Goal: Check status: Check status

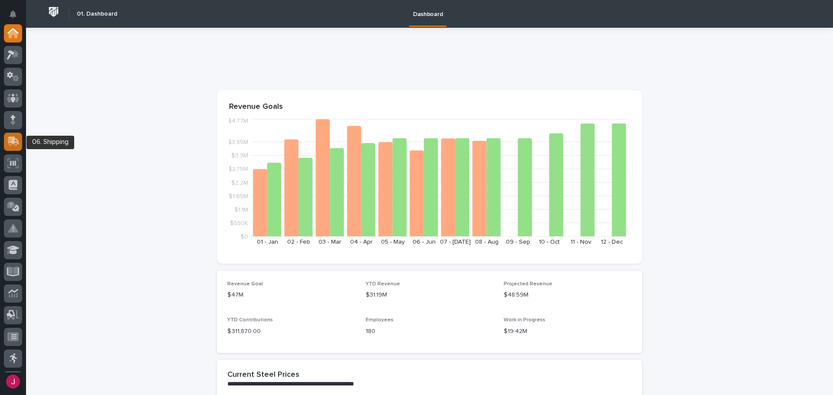
click at [15, 143] on icon at bounding box center [13, 142] width 13 height 10
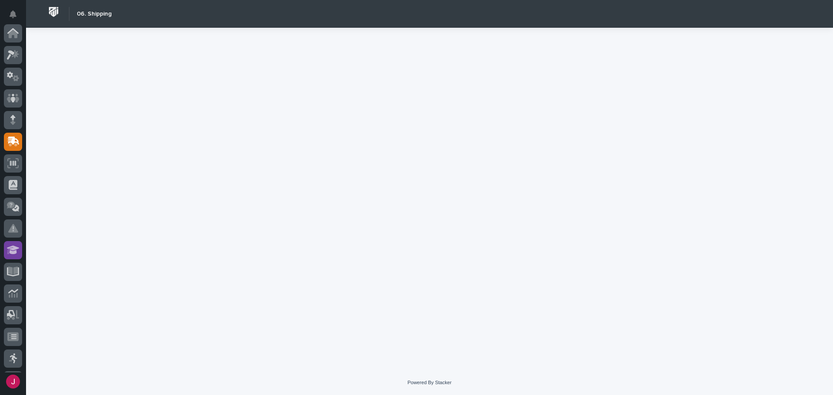
scroll to position [109, 0]
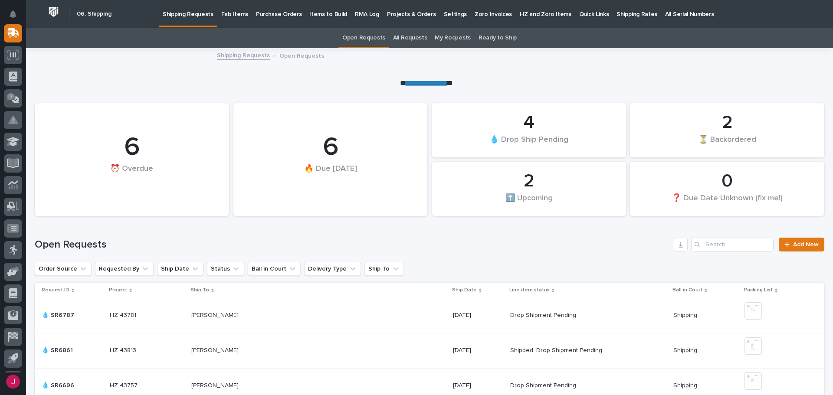
click at [228, 16] on p "Fab Items" at bounding box center [234, 9] width 27 height 18
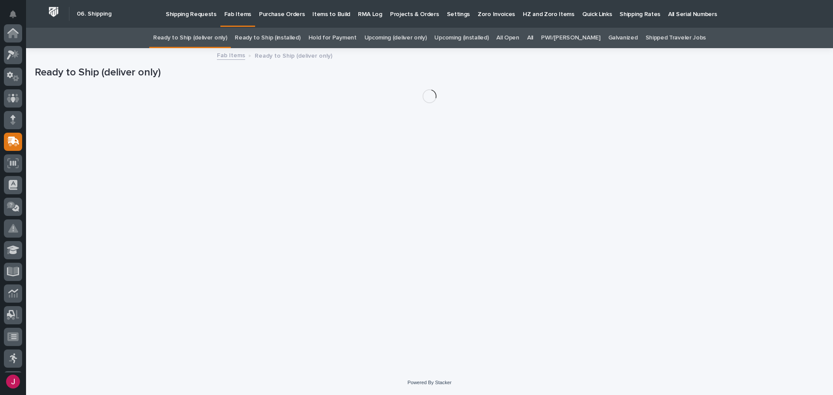
scroll to position [109, 0]
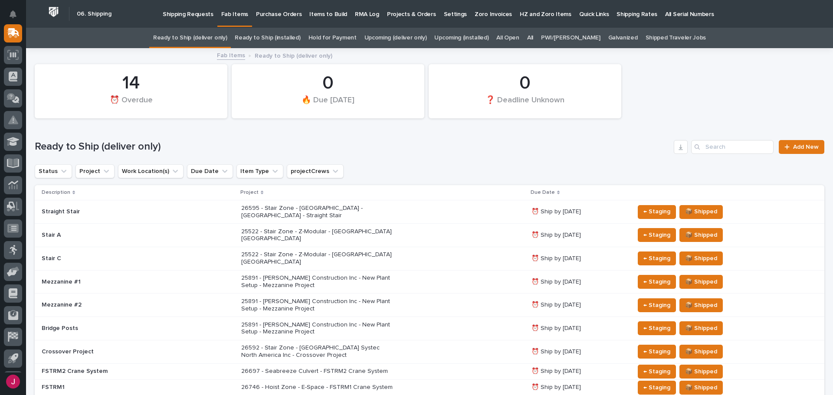
click at [293, 207] on p "26595 - Stair Zone - [GEOGRAPHIC_DATA] - [GEOGRAPHIC_DATA] - Straight Stair" at bounding box center [317, 212] width 152 height 15
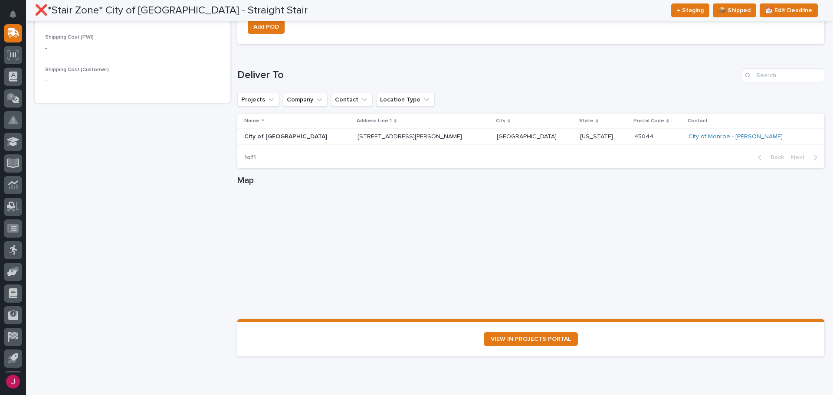
scroll to position [521, 0]
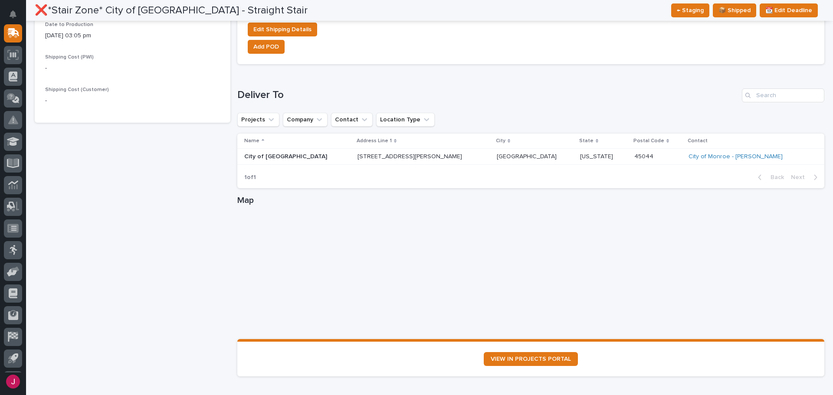
click at [370, 154] on p "[STREET_ADDRESS][PERSON_NAME]" at bounding box center [424, 156] width 132 height 7
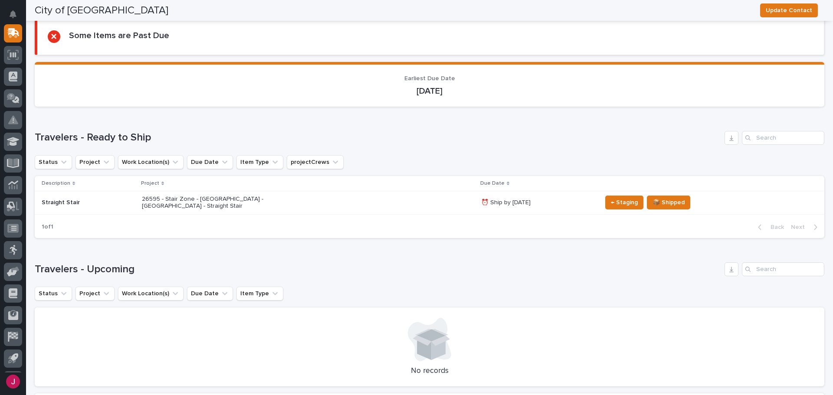
scroll to position [43, 0]
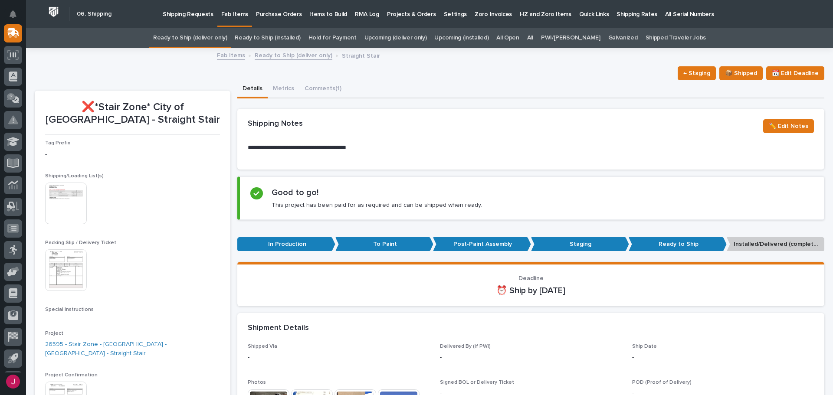
click at [83, 268] on img at bounding box center [66, 271] width 42 height 42
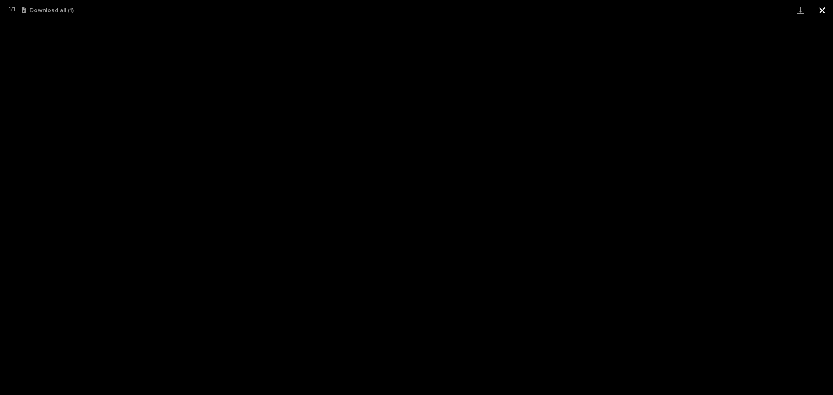
click at [826, 11] on button "Close gallery" at bounding box center [823, 10] width 22 height 20
